Goal: Task Accomplishment & Management: Manage account settings

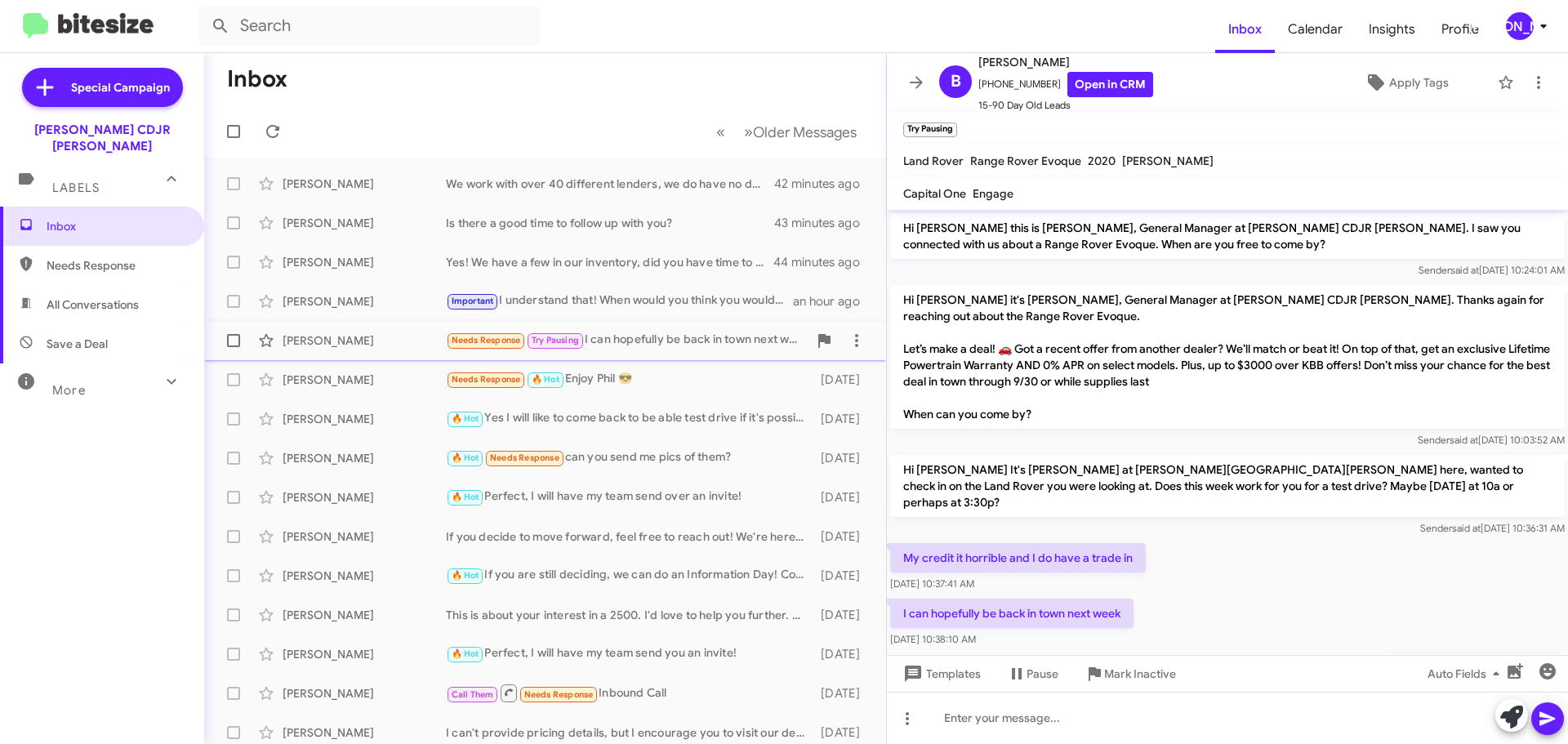
scroll to position [59, 0]
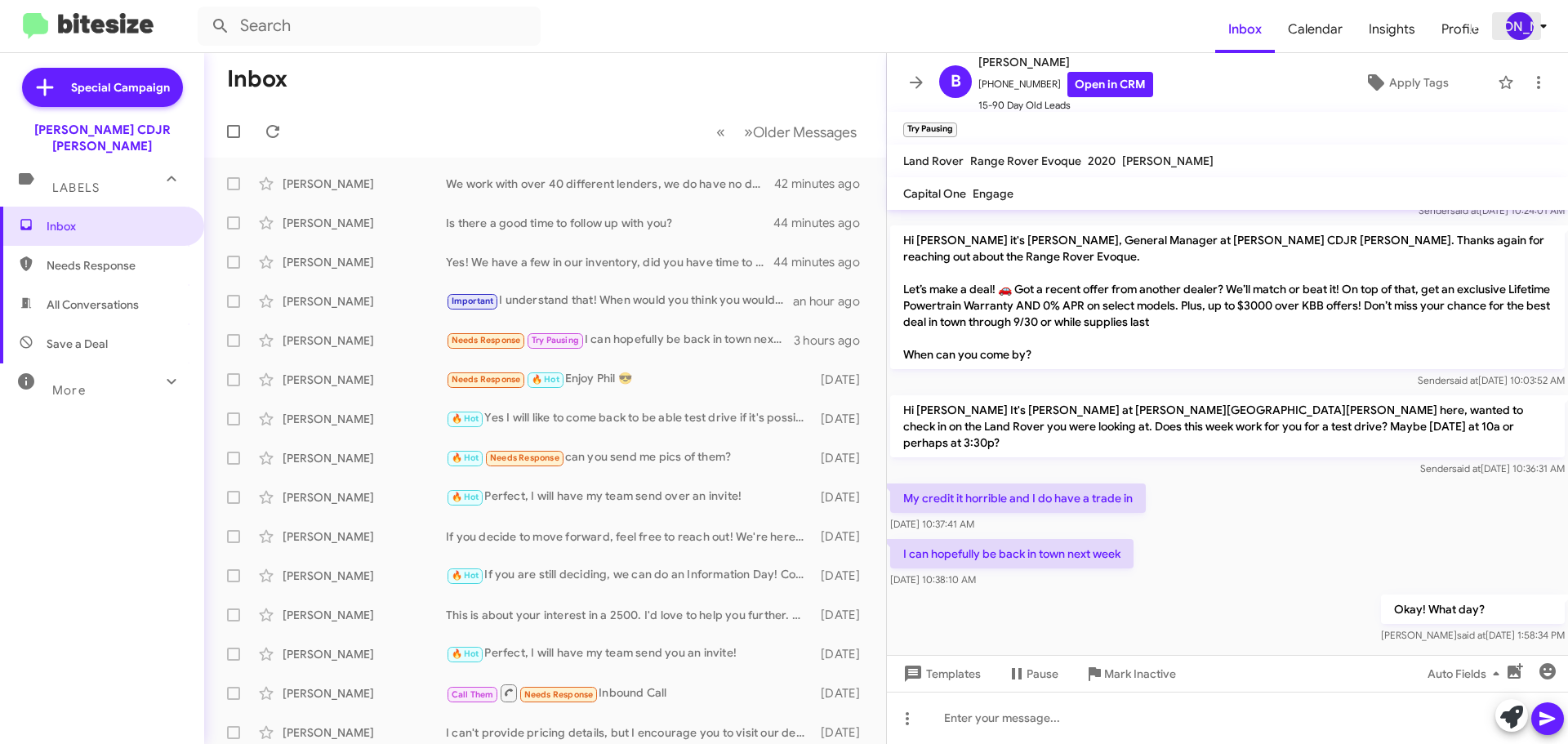
click at [1509, 33] on div "[PERSON_NAME]" at bounding box center [1520, 26] width 28 height 28
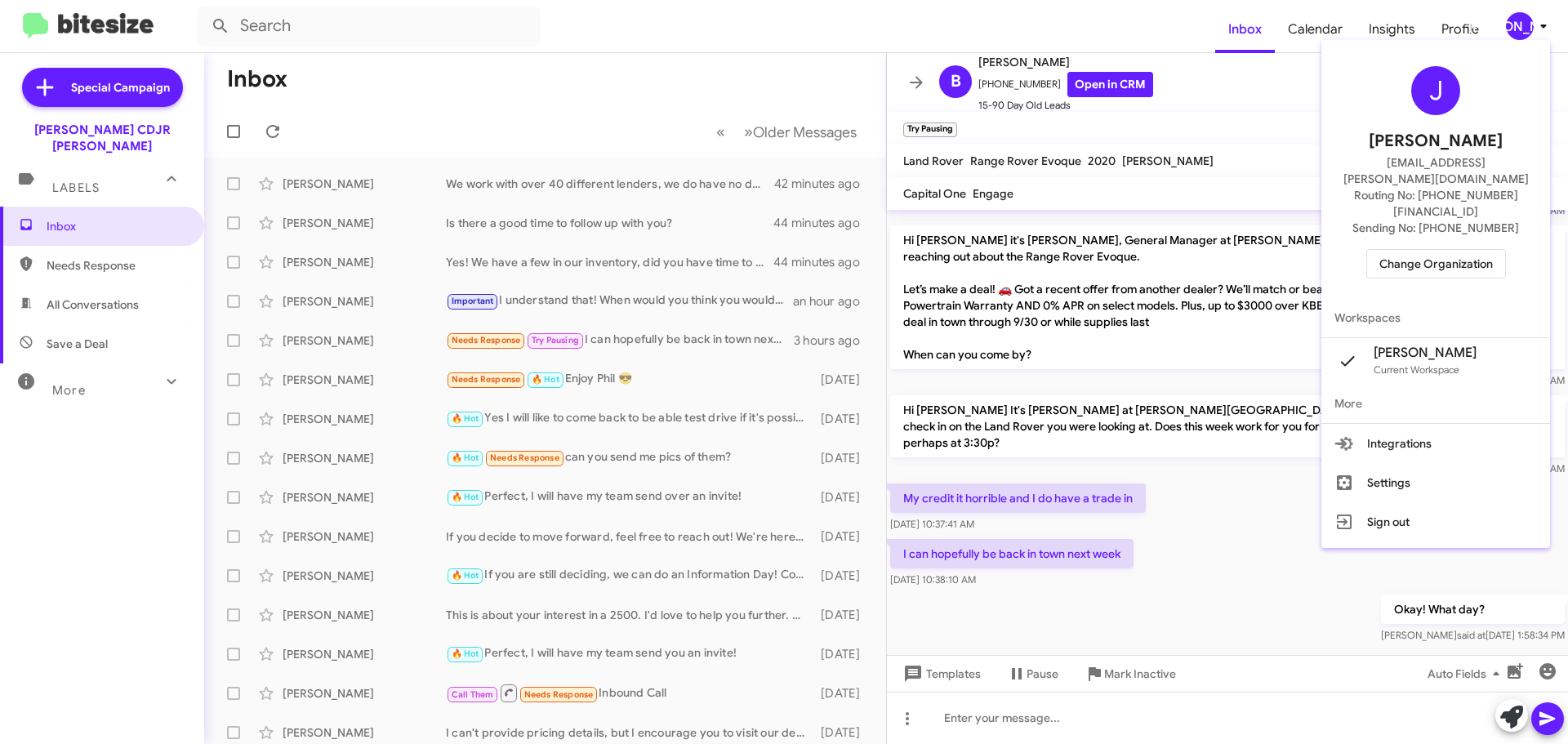
click at [1441, 250] on span "Change Organization" at bounding box center [1435, 264] width 114 height 28
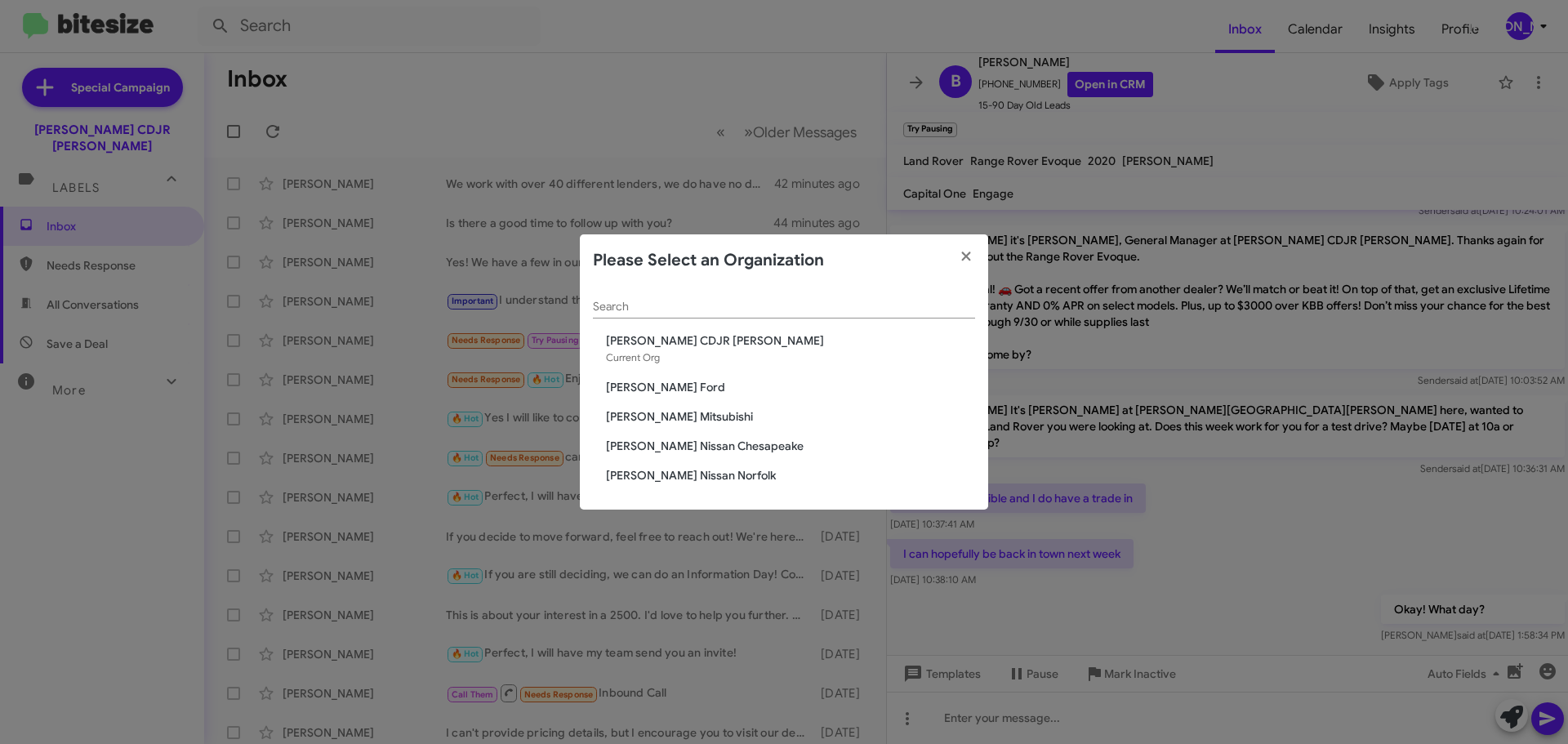
click at [670, 418] on span "[PERSON_NAME] Mitsubishi" at bounding box center [789, 417] width 369 height 17
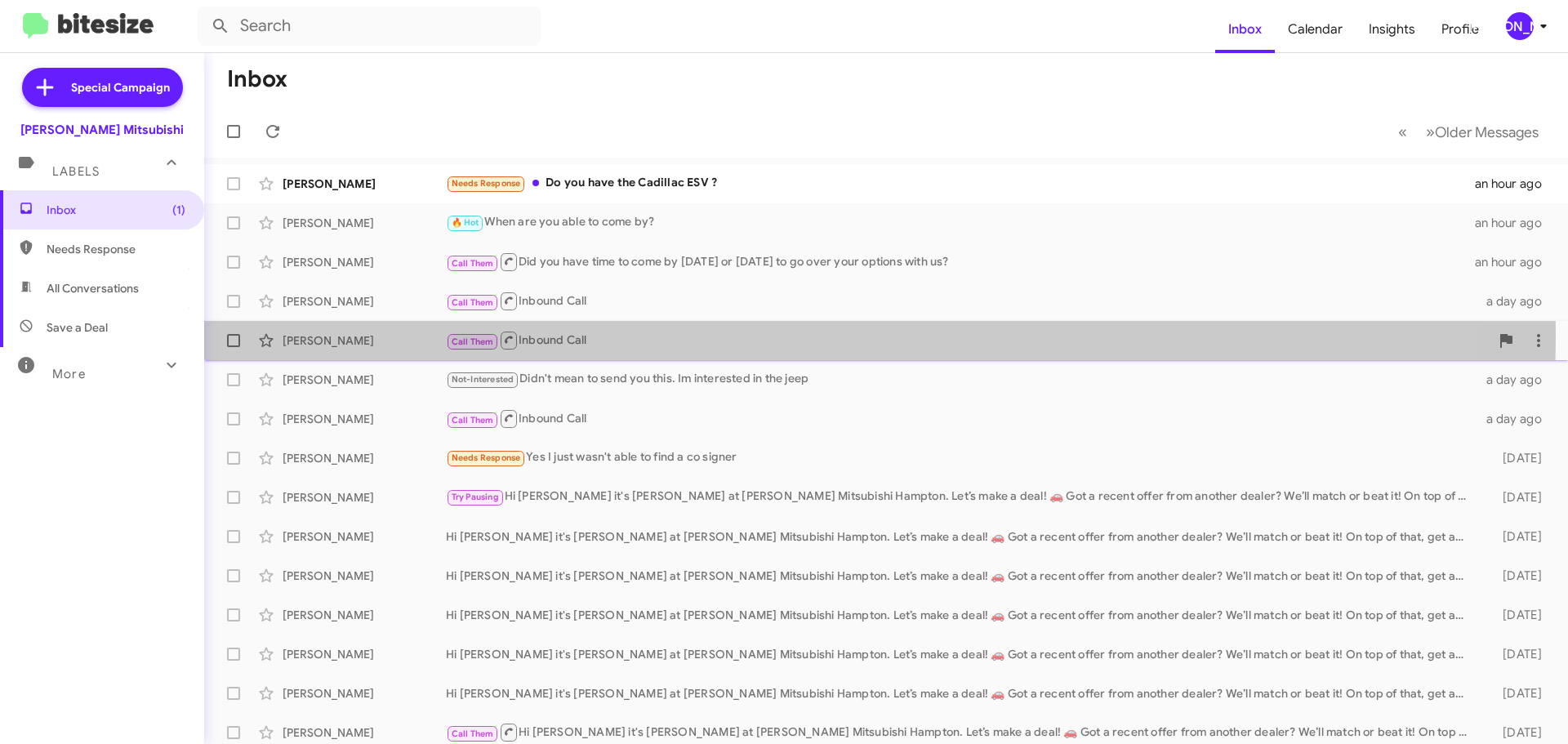
click at [479, 336] on span "Call Them" at bounding box center [472, 341] width 43 height 11
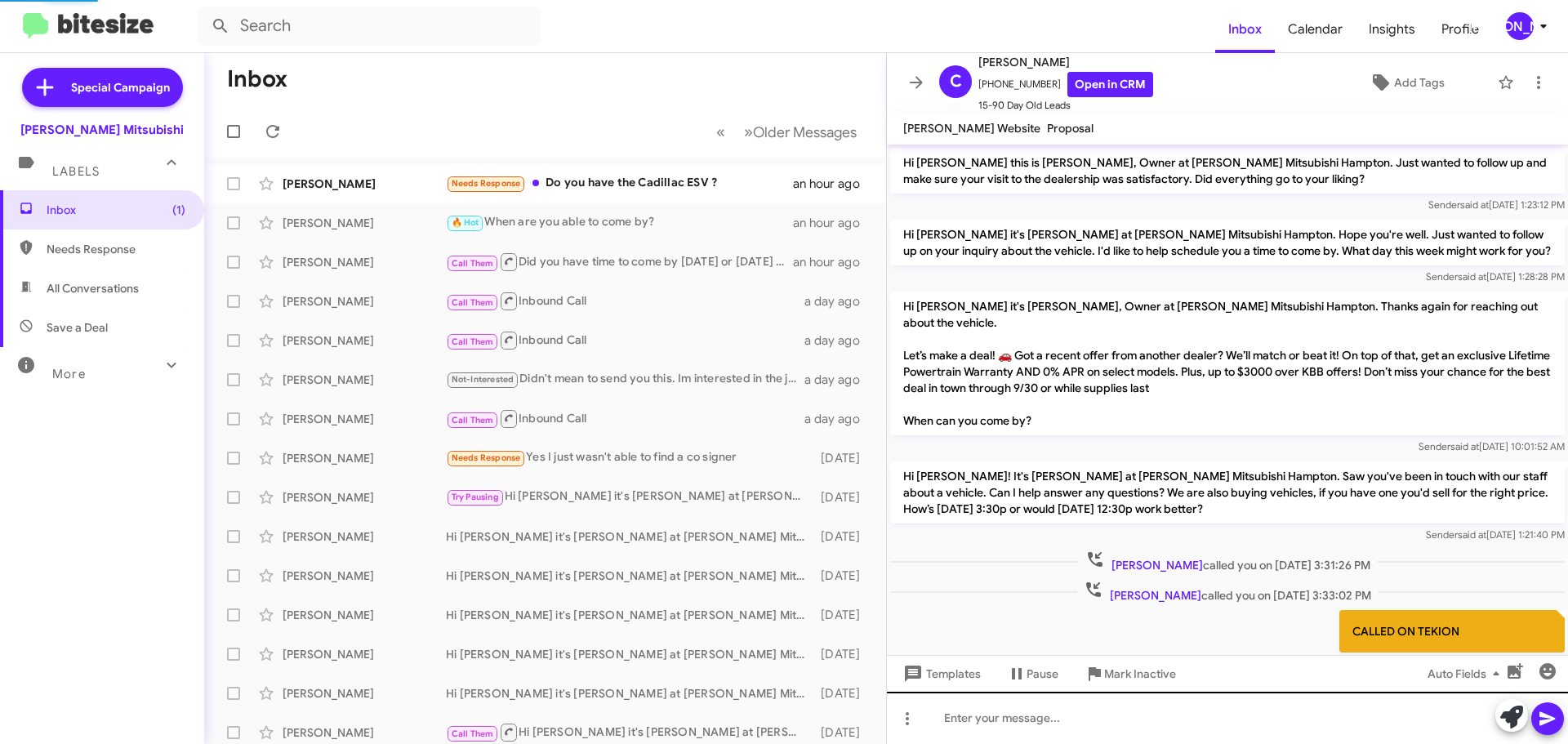
scroll to position [67, 0]
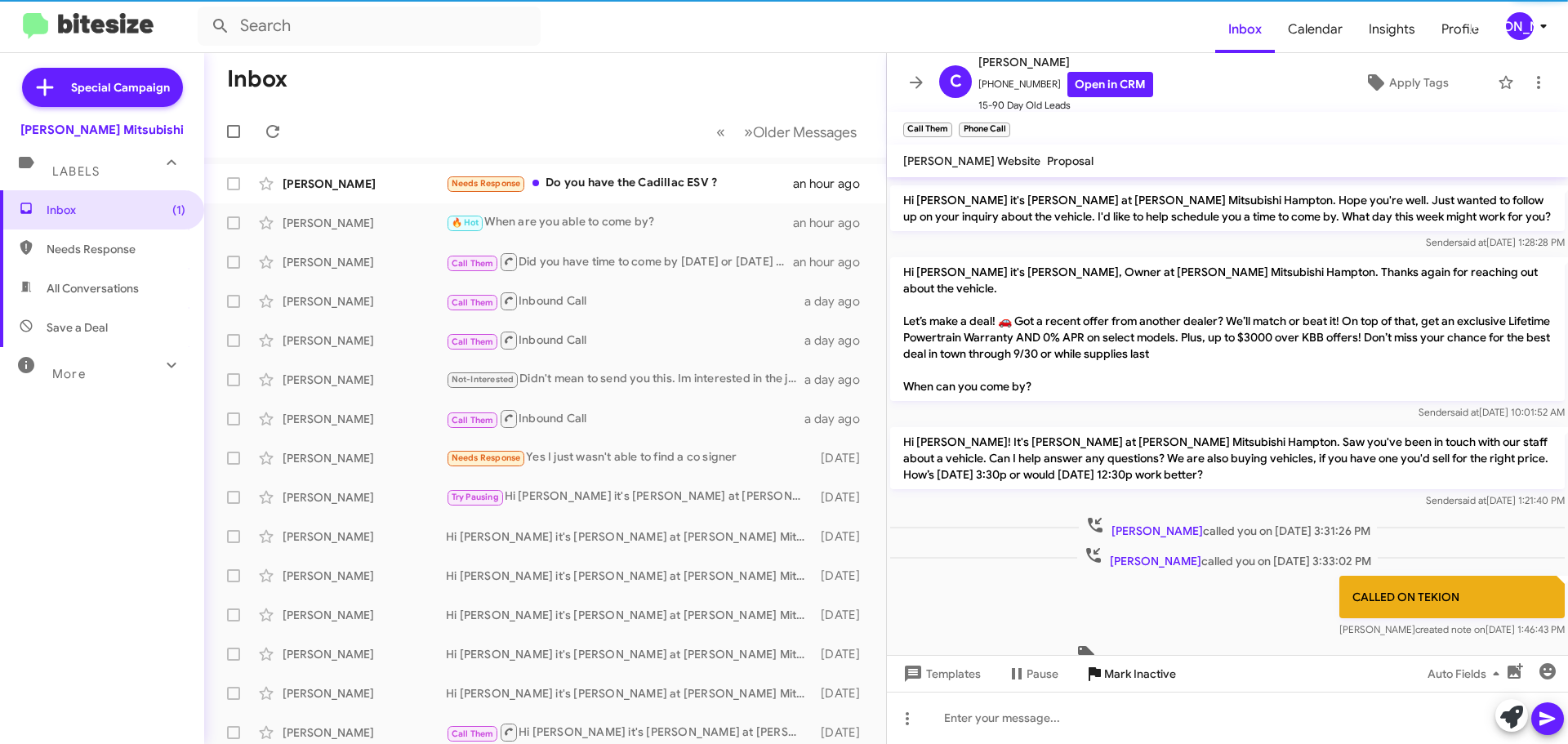
click at [1123, 676] on span "Mark Inactive" at bounding box center [1140, 674] width 72 height 30
